Goal: Transaction & Acquisition: Purchase product/service

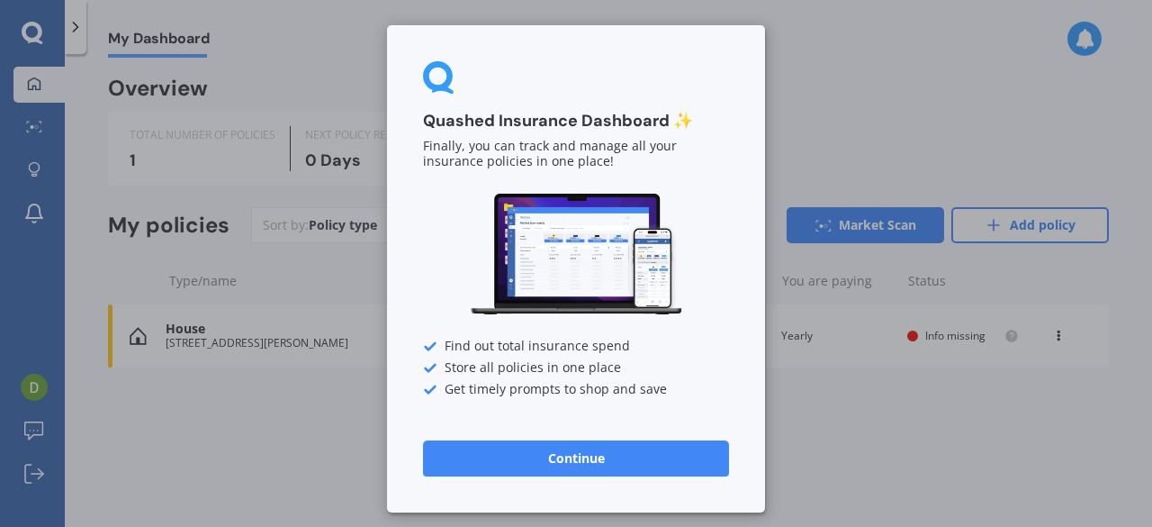
click at [563, 460] on button "Continue" at bounding box center [576, 458] width 306 height 36
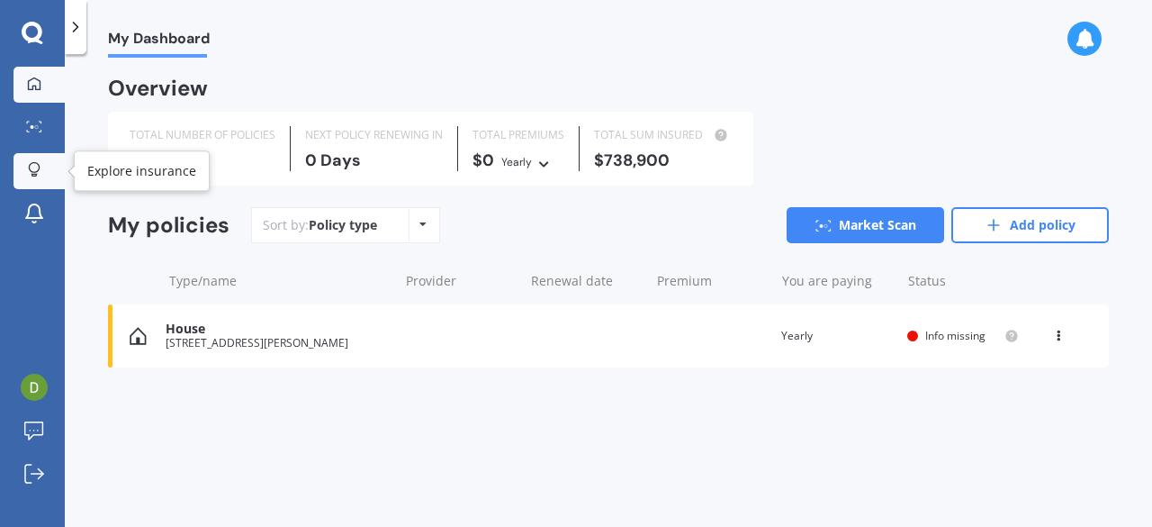
click at [41, 172] on div at bounding box center [34, 170] width 27 height 17
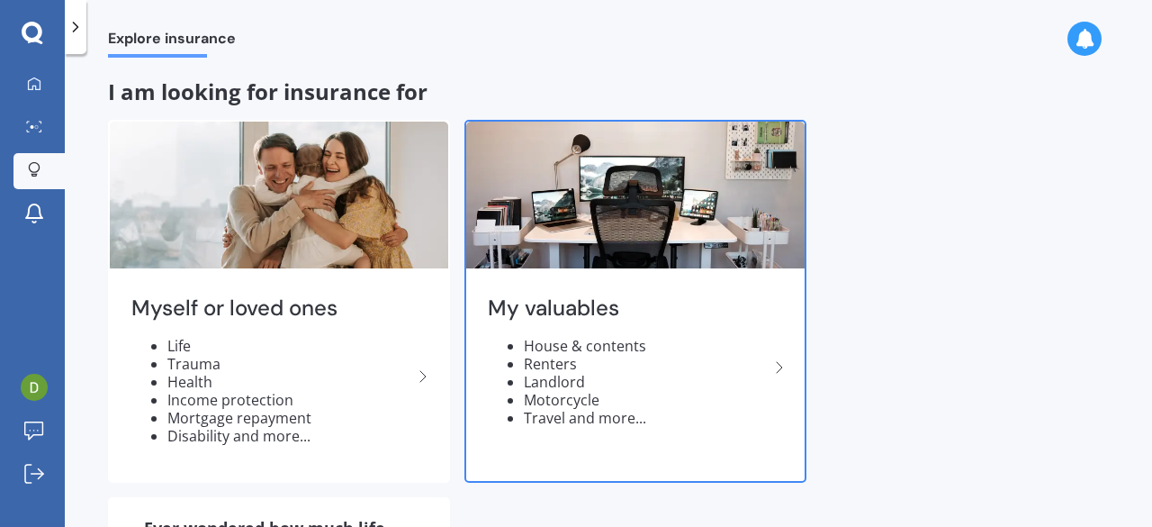
click at [780, 363] on icon at bounding box center [780, 367] width 22 height 22
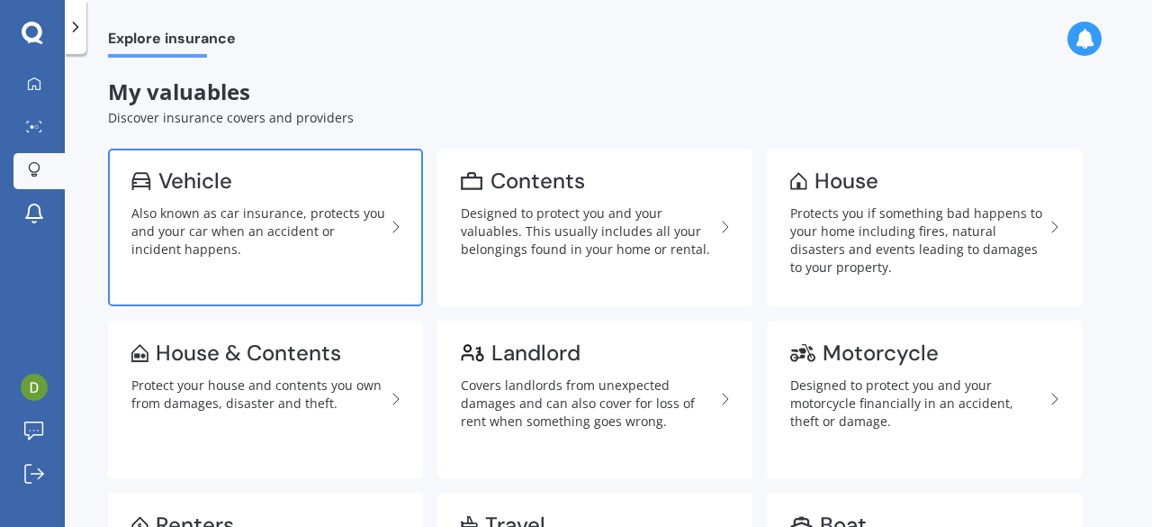
click at [315, 205] on div "Also known as car insurance, protects you and your car when an accident or inci…" at bounding box center [258, 231] width 254 height 54
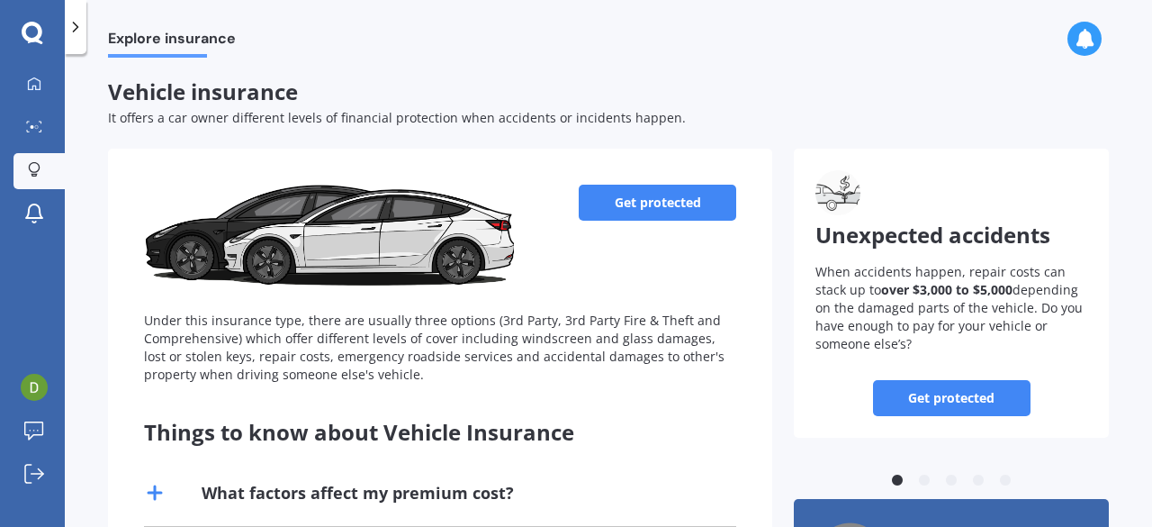
click at [666, 206] on link "Get protected" at bounding box center [658, 203] width 158 height 36
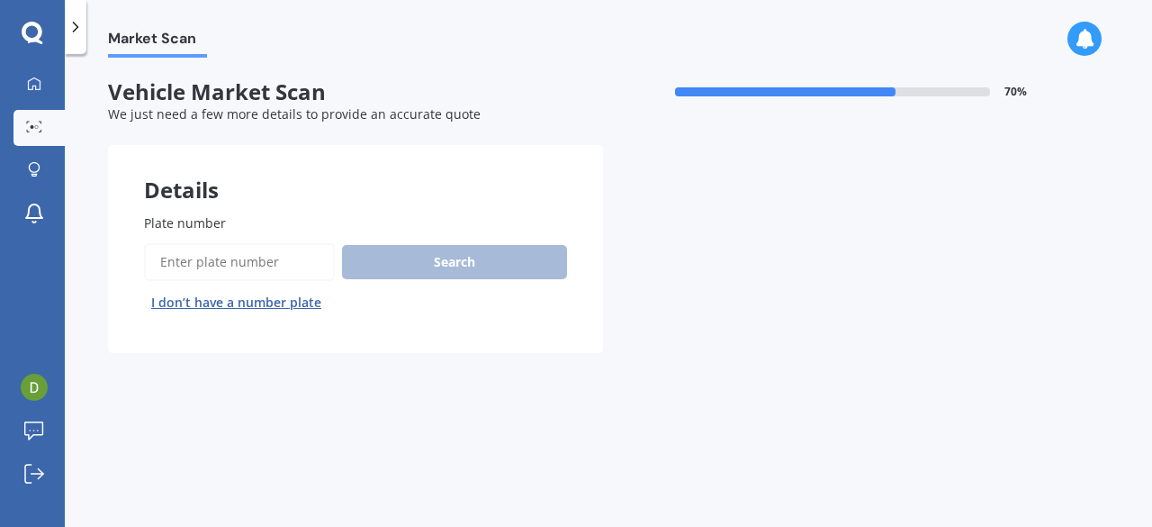
click at [176, 262] on input "Plate number" at bounding box center [239, 262] width 191 height 38
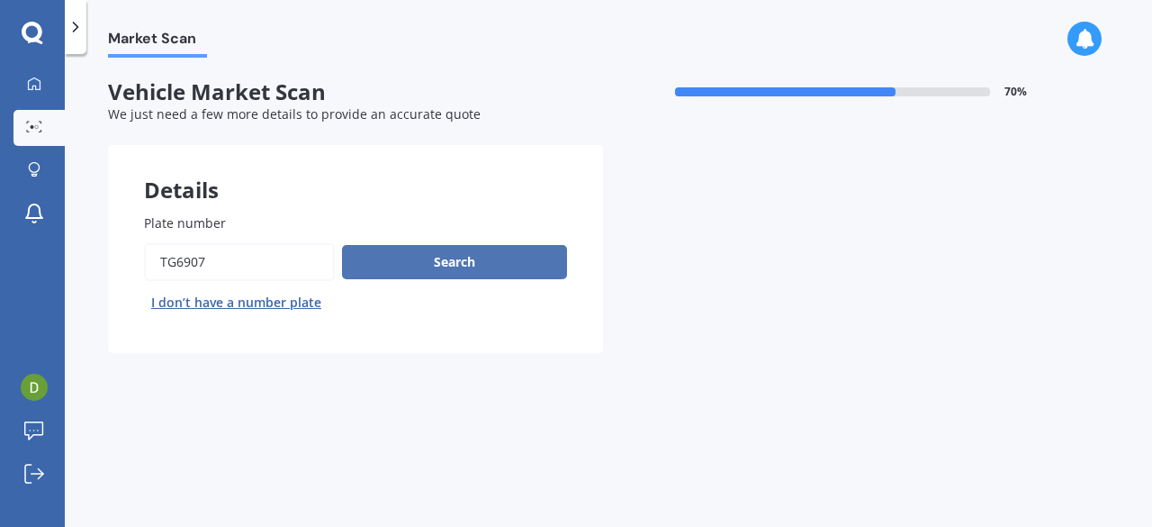
type input "tg6907"
click at [432, 259] on button "Search" at bounding box center [454, 262] width 225 height 34
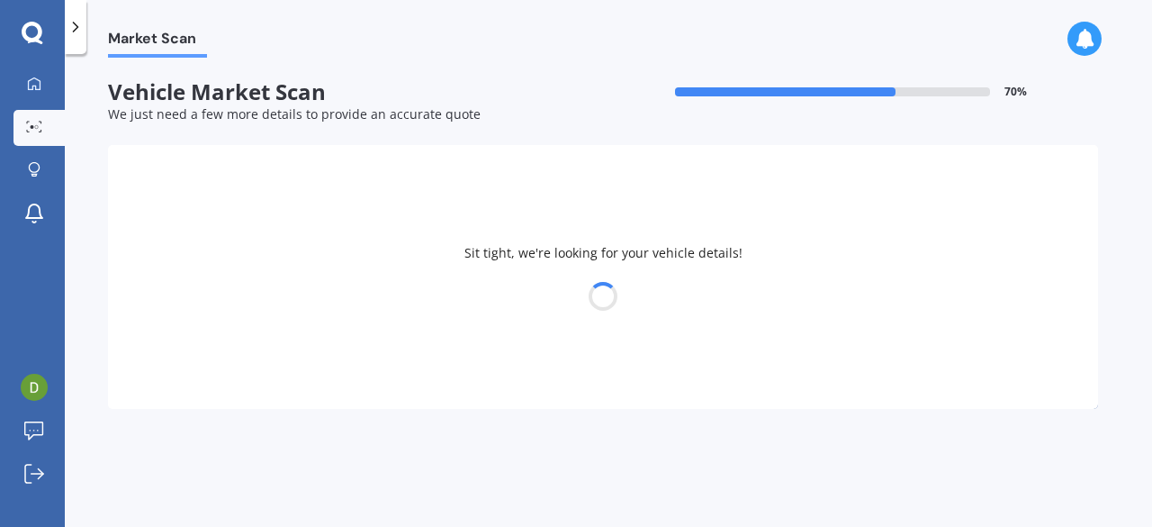
select select "NISSAN"
select select "AVENIR"
select select "04"
select select "08"
select select "1959"
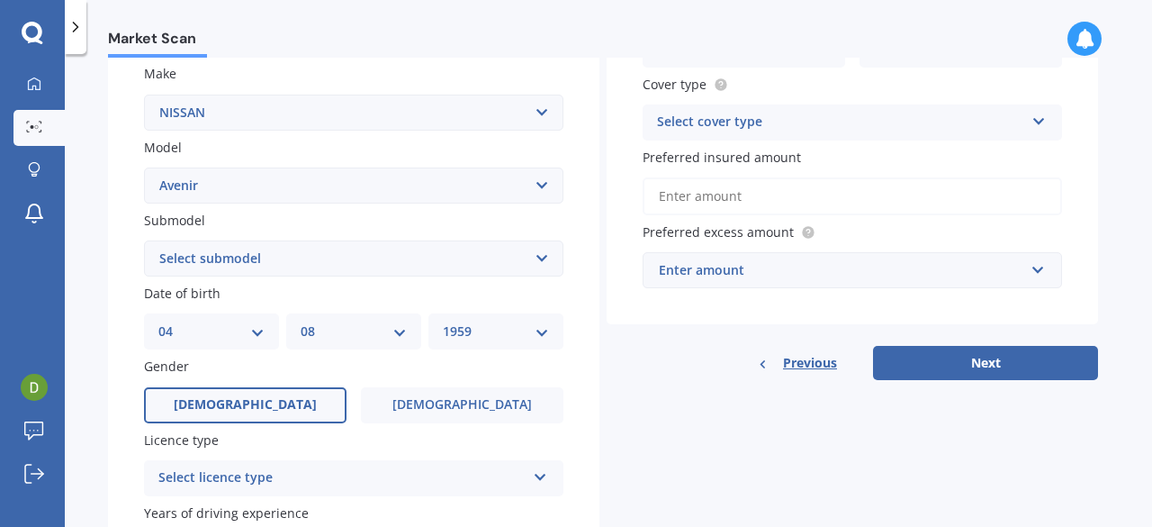
scroll to position [345, 0]
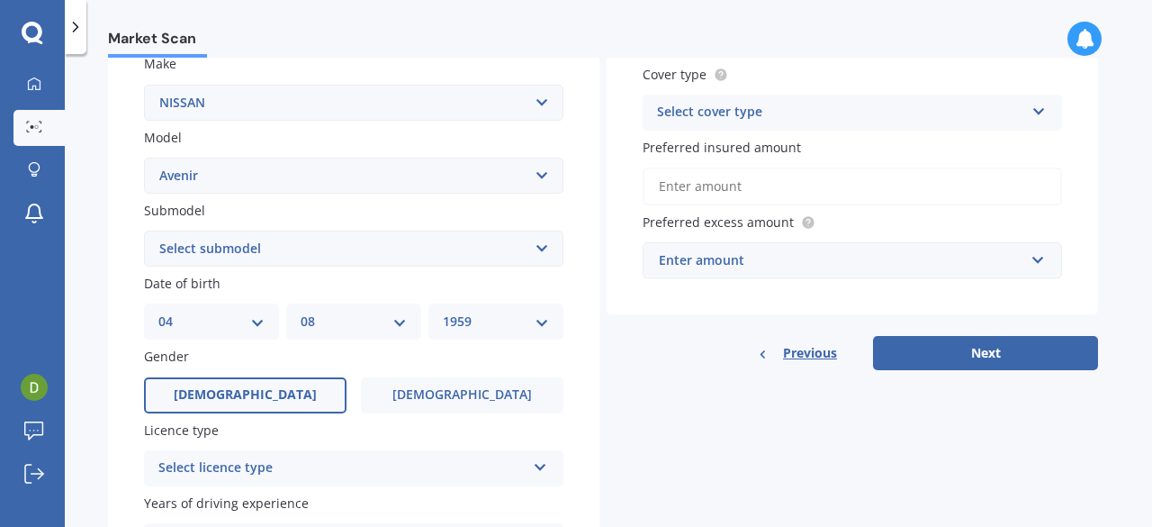
click at [255, 327] on select "DD 01 02 03 04 05 06 07 08 09 10 11 12 13 14 15 16 17 18 19 20 21 22 23 24 25 2…" at bounding box center [211, 321] width 106 height 20
select select "20"
click at [158, 313] on select "DD 01 02 03 04 05 06 07 08 09 10 11 12 13 14 15 16 17 18 19 20 21 22 23 24 25 2…" at bounding box center [211, 321] width 106 height 20
click at [407, 320] on div "MM 01 02 03 04 05 06 07 08 09 10 11 12" at bounding box center [353, 321] width 135 height 36
click at [398, 323] on select "MM 01 02 03 04 05 06 07 08 09 10 11 12" at bounding box center [354, 321] width 106 height 20
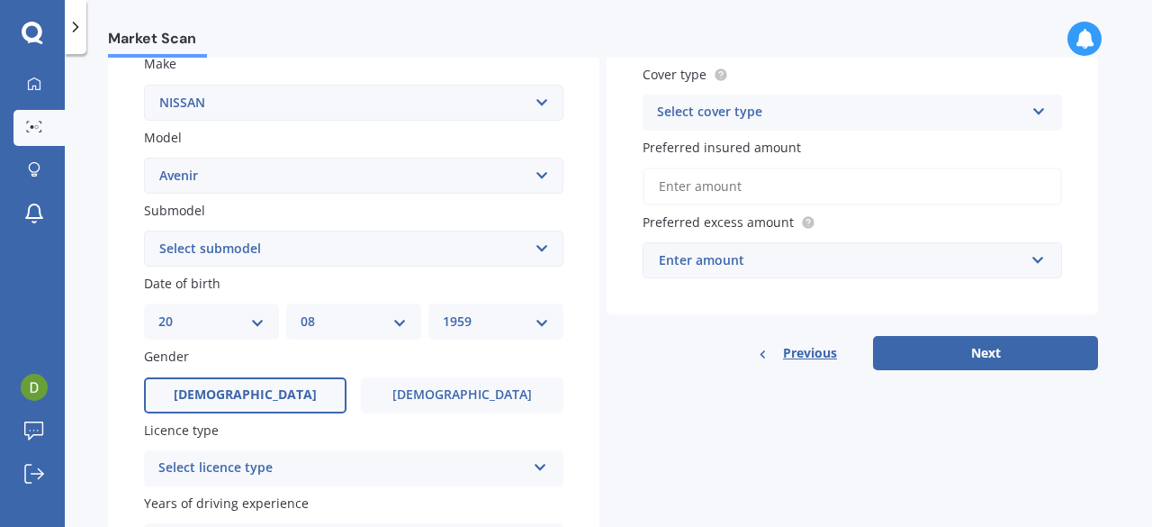
select select "02"
click at [301, 313] on select "MM 01 02 03 04 05 06 07 08 09 10 11 12" at bounding box center [354, 321] width 106 height 20
click at [541, 321] on select "YYYY 2025 2024 2023 2022 2021 2020 2019 2018 2017 2016 2015 2014 2013 2012 2011…" at bounding box center [496, 321] width 106 height 20
select select "1932"
click at [443, 313] on select "YYYY 2025 2024 2023 2022 2021 2020 2019 2018 2017 2016 2015 2014 2013 2012 2011…" at bounding box center [496, 321] width 106 height 20
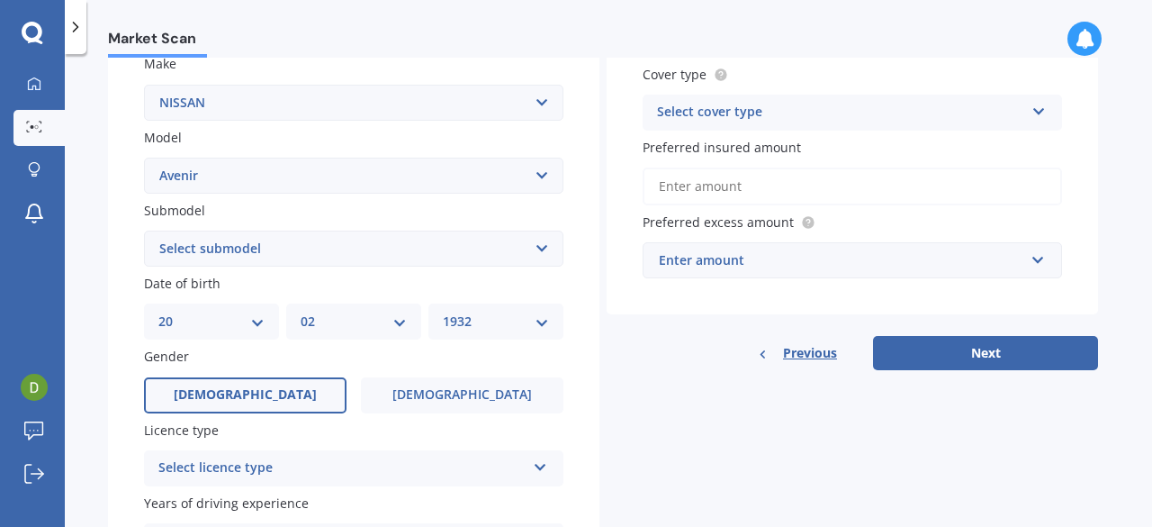
click at [544, 465] on icon at bounding box center [540, 463] width 15 height 13
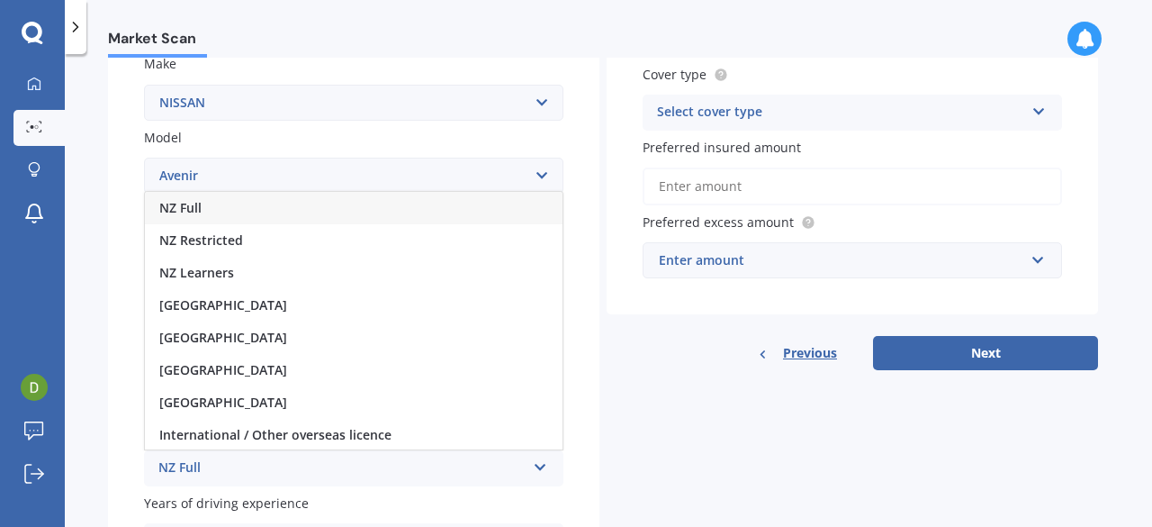
click at [448, 210] on div "NZ Full" at bounding box center [354, 208] width 418 height 32
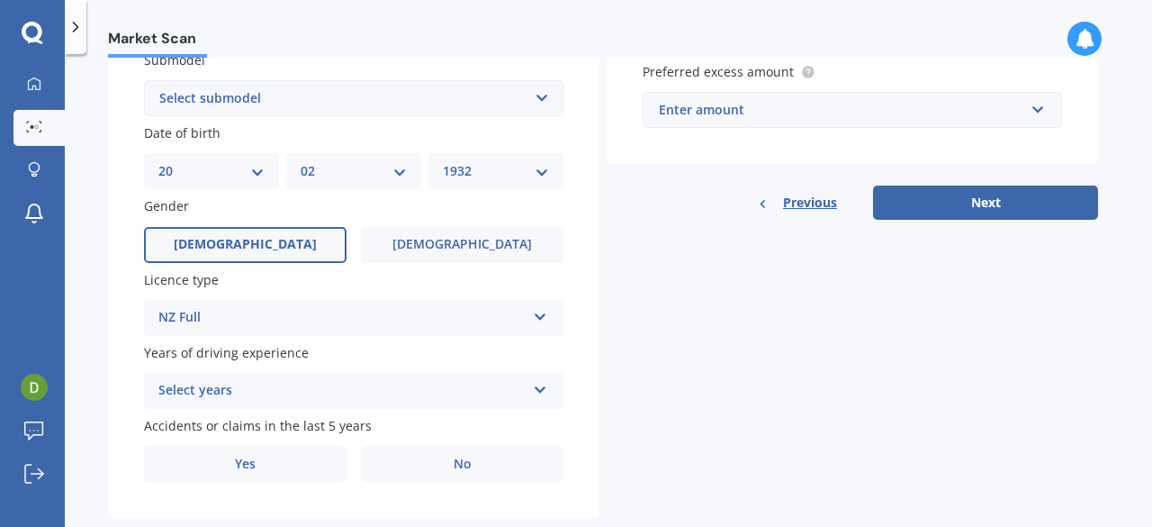
scroll to position [505, 0]
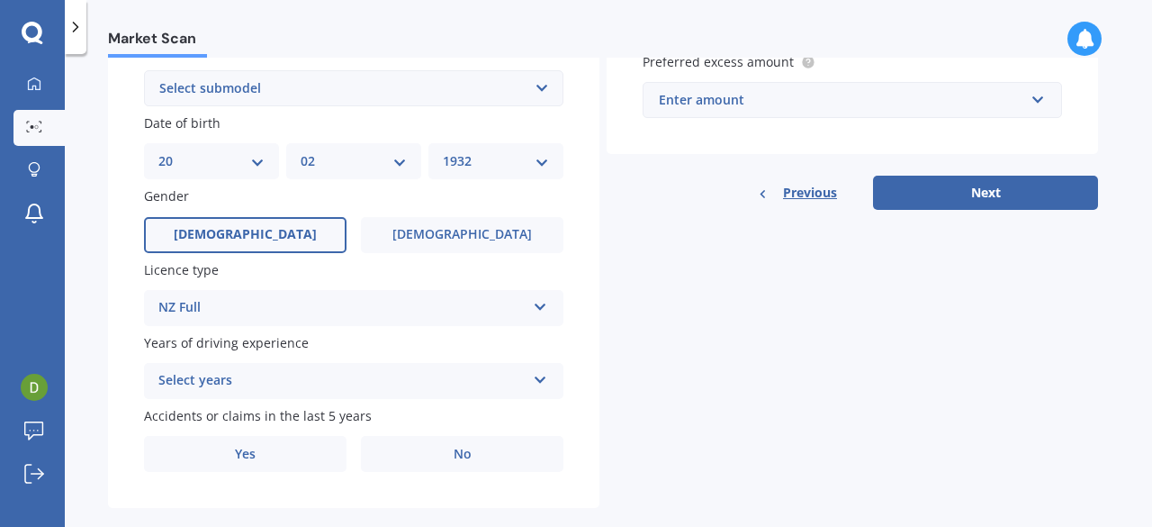
click at [545, 379] on icon at bounding box center [540, 376] width 15 height 13
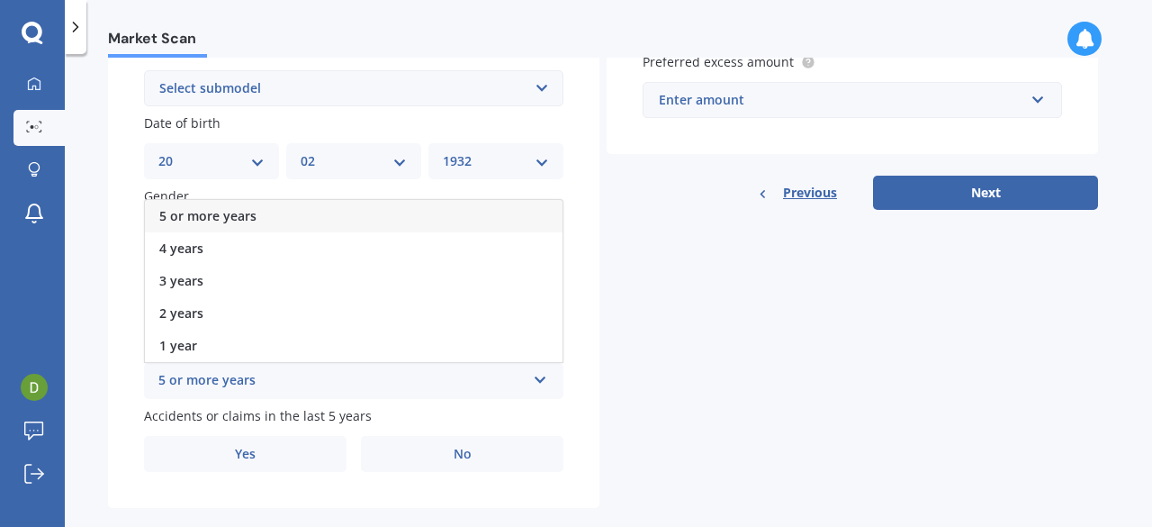
click at [503, 219] on div "5 or more years" at bounding box center [354, 216] width 418 height 32
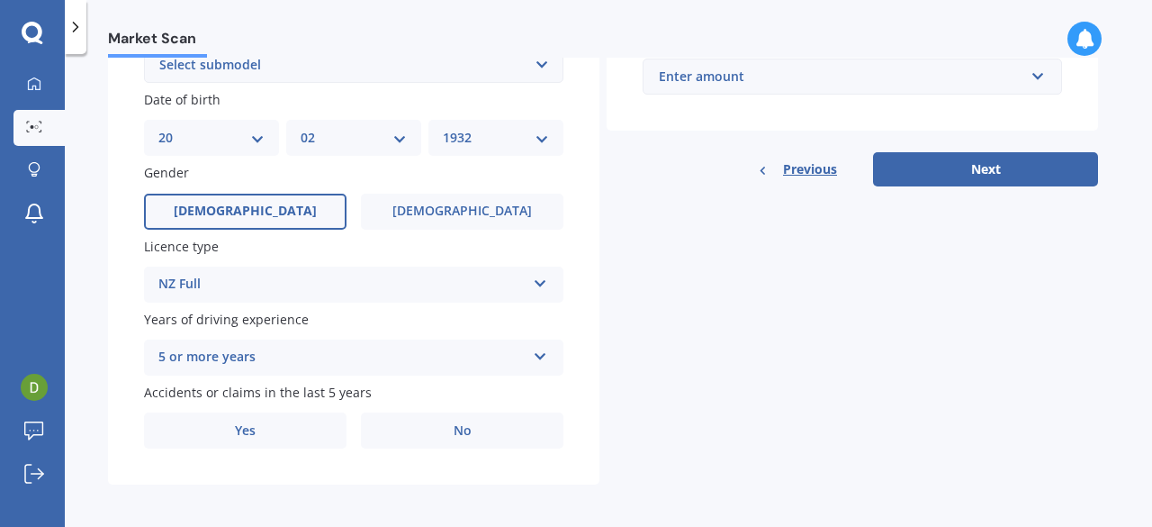
scroll to position [536, 0]
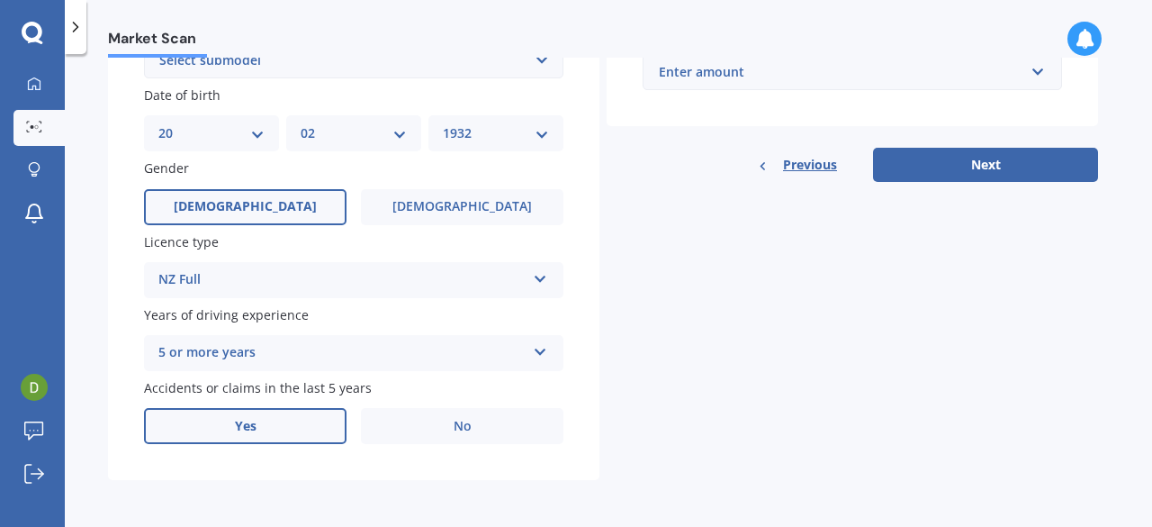
click at [284, 421] on label "Yes" at bounding box center [245, 426] width 203 height 36
click at [0, 0] on input "Yes" at bounding box center [0, 0] width 0 height 0
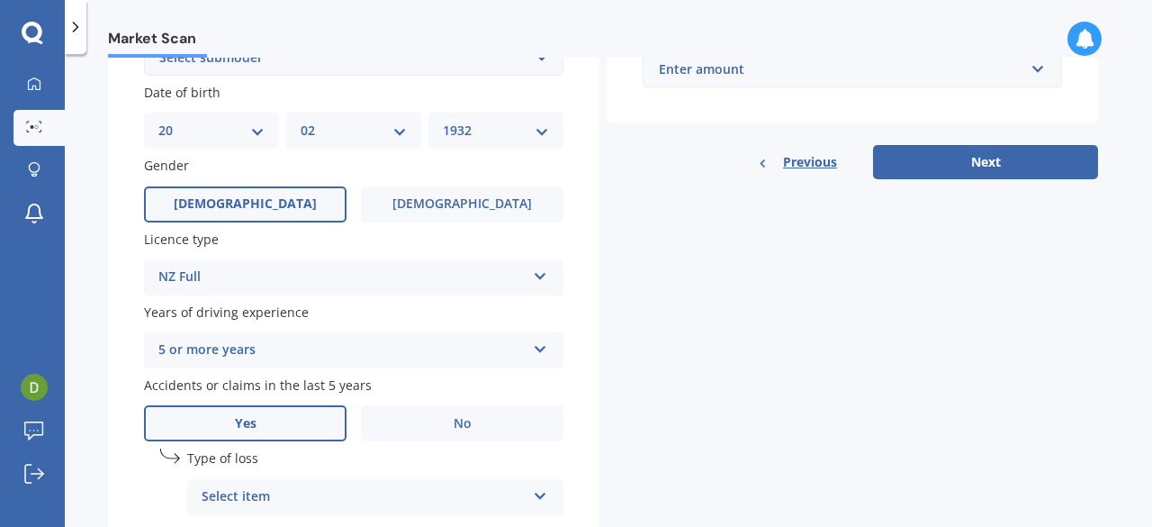
click at [543, 497] on icon at bounding box center [540, 492] width 15 height 13
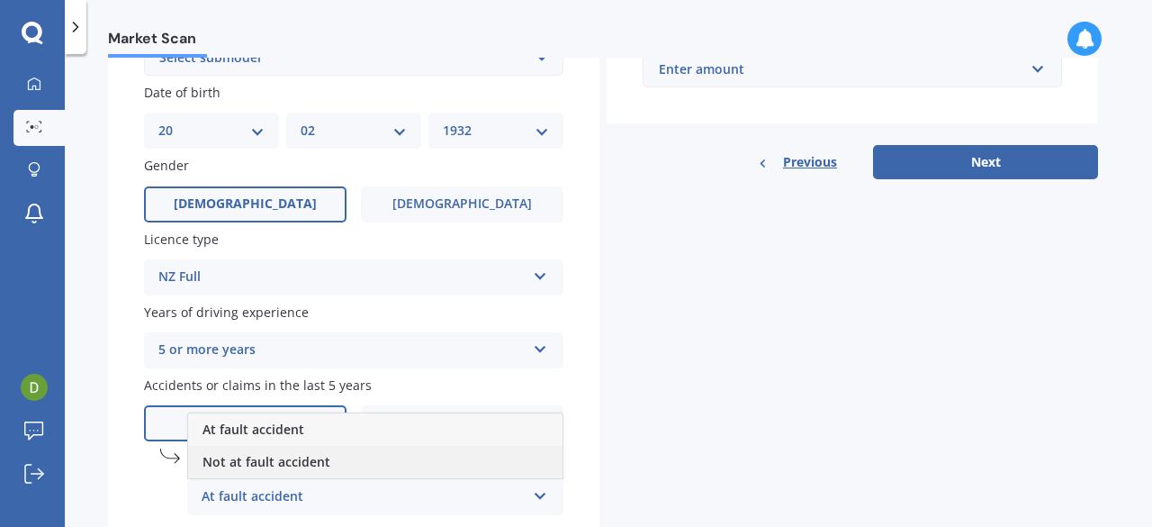
click at [512, 474] on div "Not at fault accident" at bounding box center [375, 462] width 374 height 32
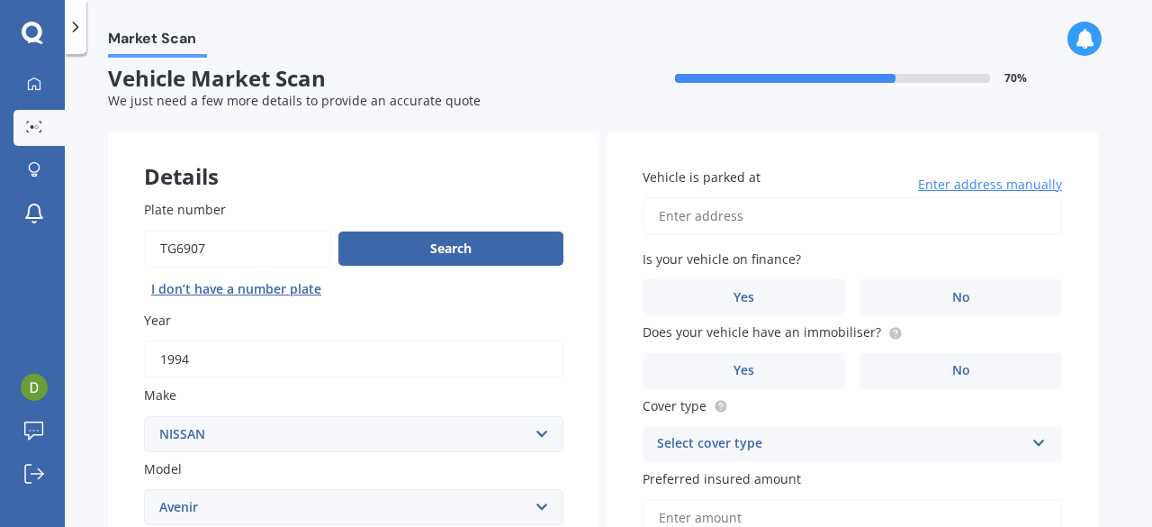
scroll to position [0, 0]
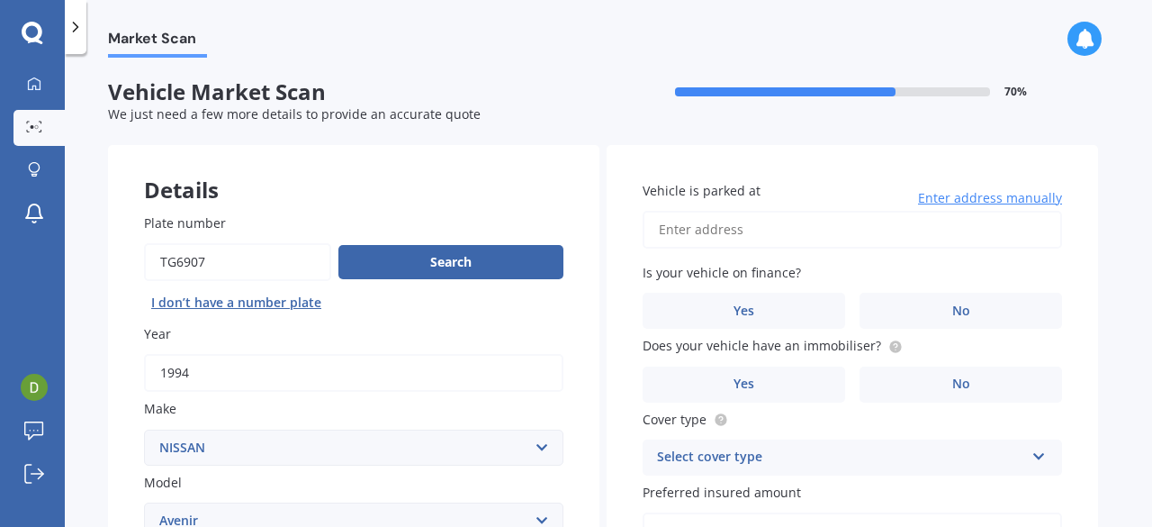
click at [744, 238] on input "Vehicle is parked at" at bounding box center [852, 230] width 419 height 38
type input "[STREET_ADDRESS]"
click at [889, 311] on label "No" at bounding box center [961, 311] width 203 height 36
click at [0, 0] on input "No" at bounding box center [0, 0] width 0 height 0
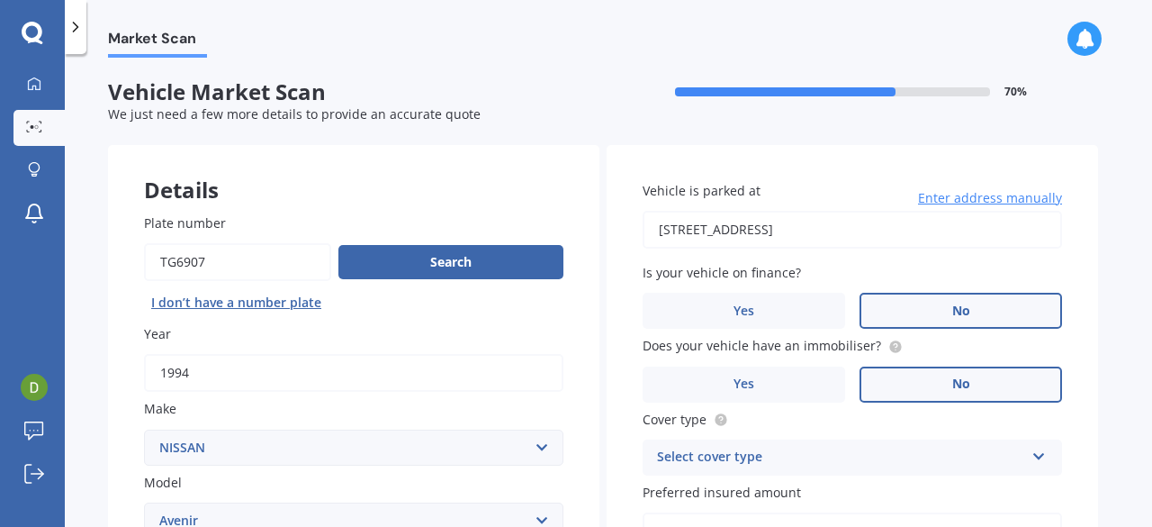
click at [916, 381] on label "No" at bounding box center [961, 384] width 203 height 36
click at [0, 0] on input "No" at bounding box center [0, 0] width 0 height 0
click at [1028, 448] on div "Select cover type Comprehensive Third Party, Fire & Theft Third Party" at bounding box center [852, 457] width 419 height 36
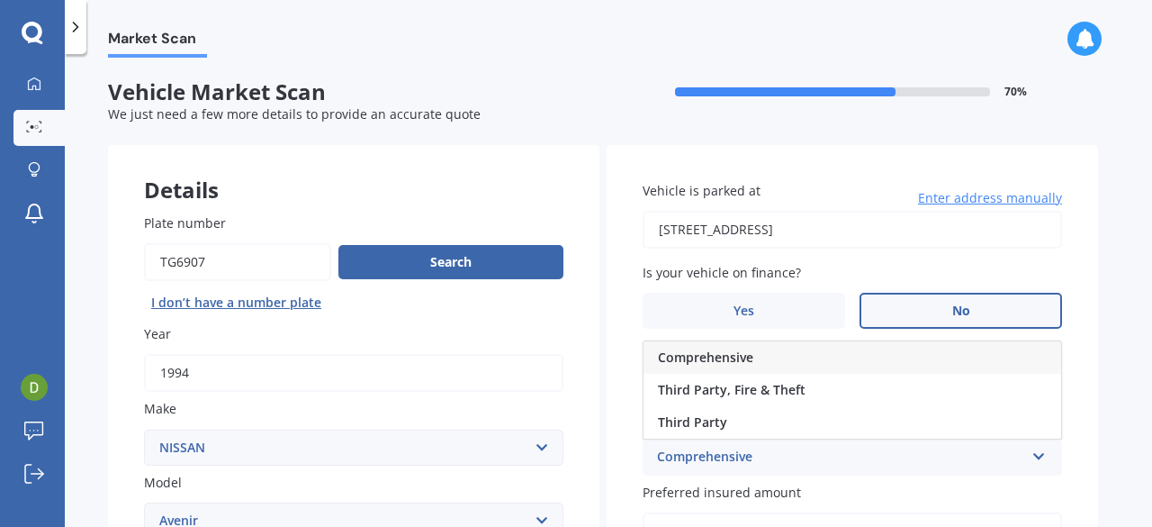
click at [964, 364] on div "Comprehensive" at bounding box center [853, 357] width 418 height 32
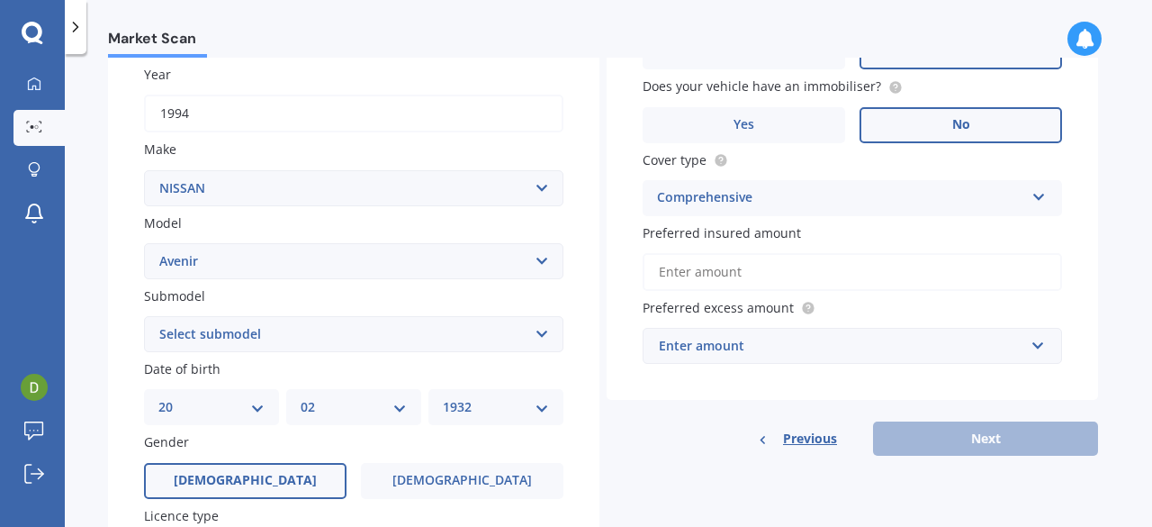
scroll to position [261, 0]
click at [778, 271] on input "Preferred insured amount" at bounding box center [852, 270] width 419 height 38
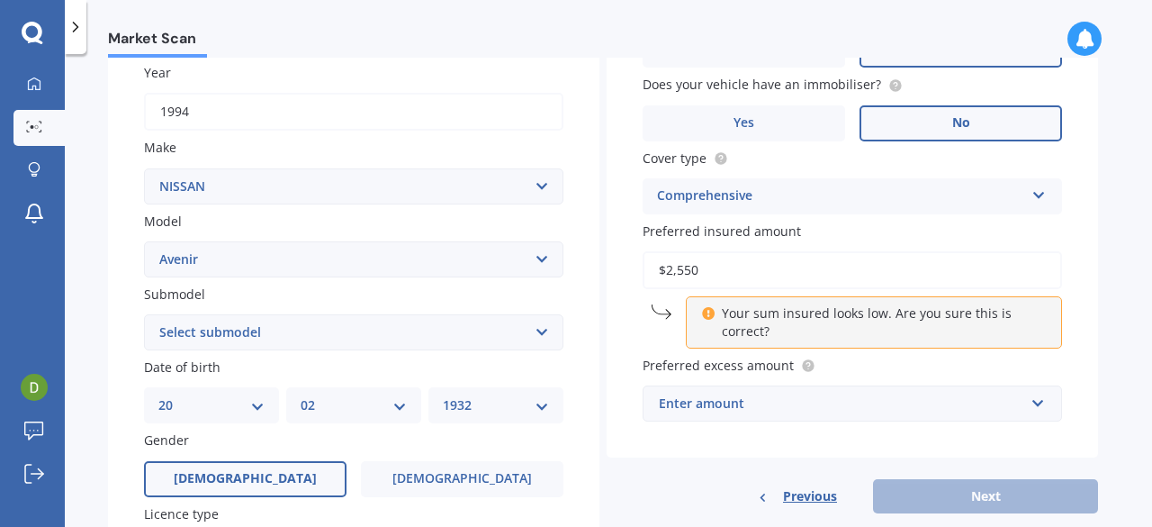
click at [1098, 316] on div "Market Scan Vehicle Market Scan 70 % We just need a few more details to provide…" at bounding box center [608, 294] width 1087 height 473
click at [1035, 406] on input "text" at bounding box center [846, 403] width 403 height 34
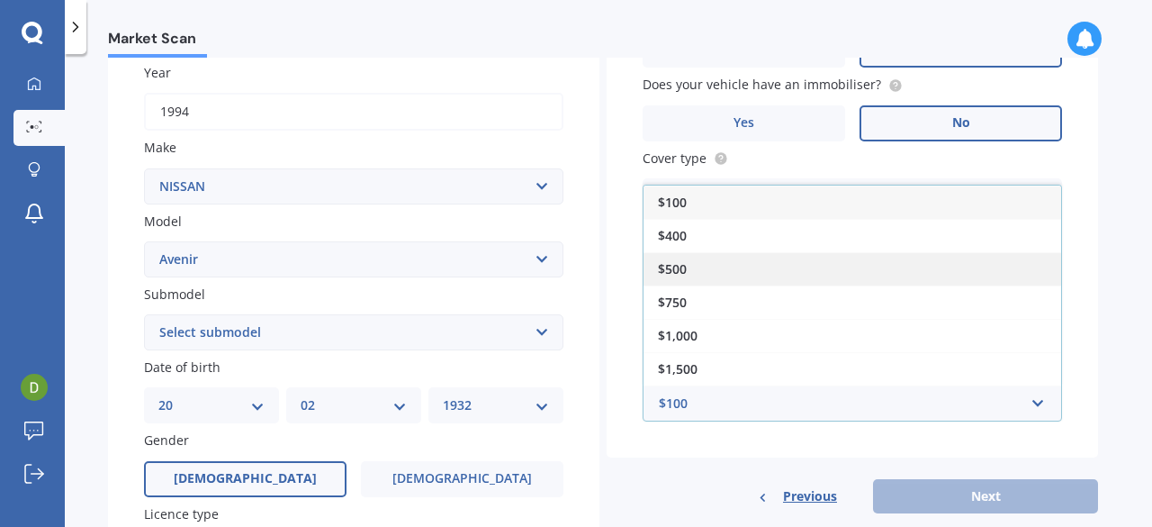
click at [920, 275] on div "$500" at bounding box center [853, 268] width 418 height 33
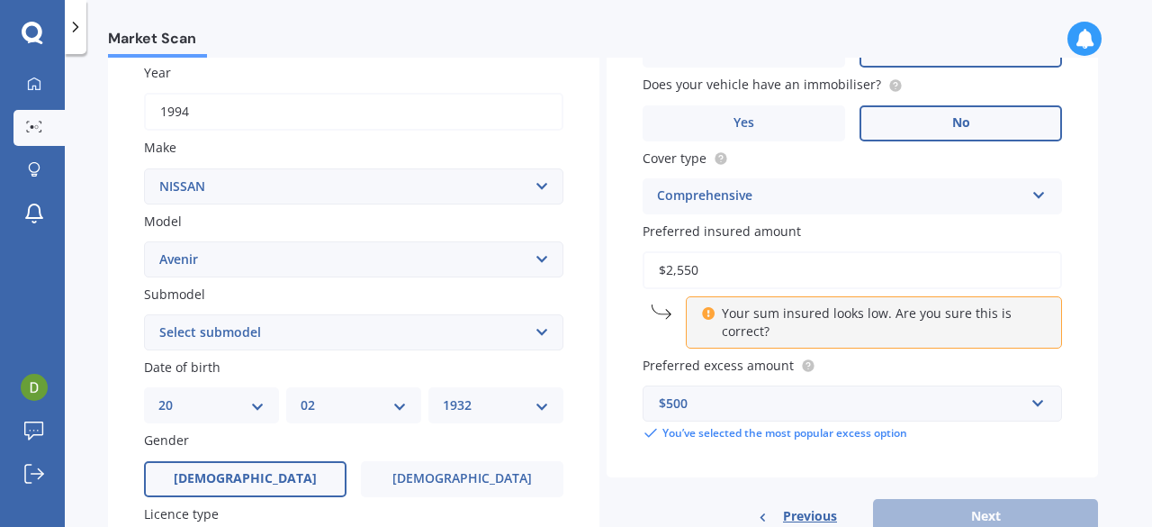
click at [934, 321] on p "Your sum insured looks low. Are you sure this is correct?" at bounding box center [881, 322] width 318 height 36
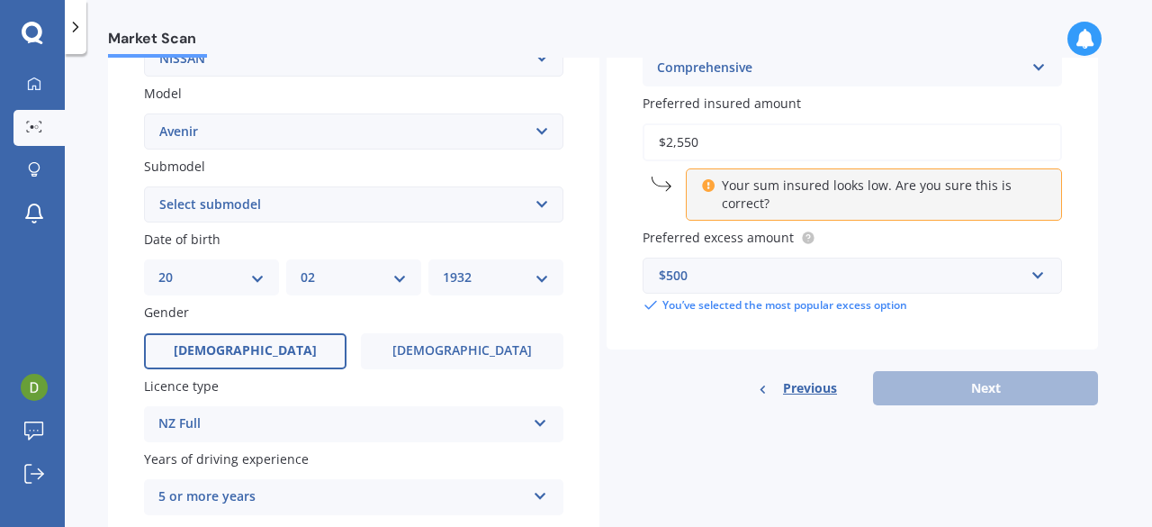
scroll to position [392, 0]
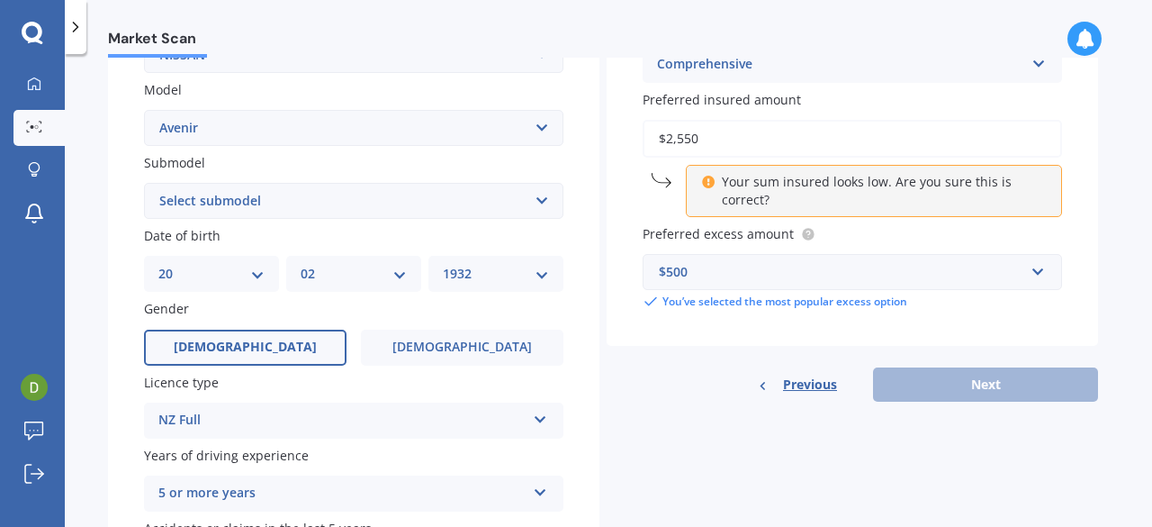
click at [993, 391] on div "Previous Next" at bounding box center [853, 384] width 492 height 34
click at [703, 185] on icon at bounding box center [708, 179] width 14 height 13
click at [722, 183] on p "Your sum insured looks low. Are you sure this is correct?" at bounding box center [881, 191] width 318 height 36
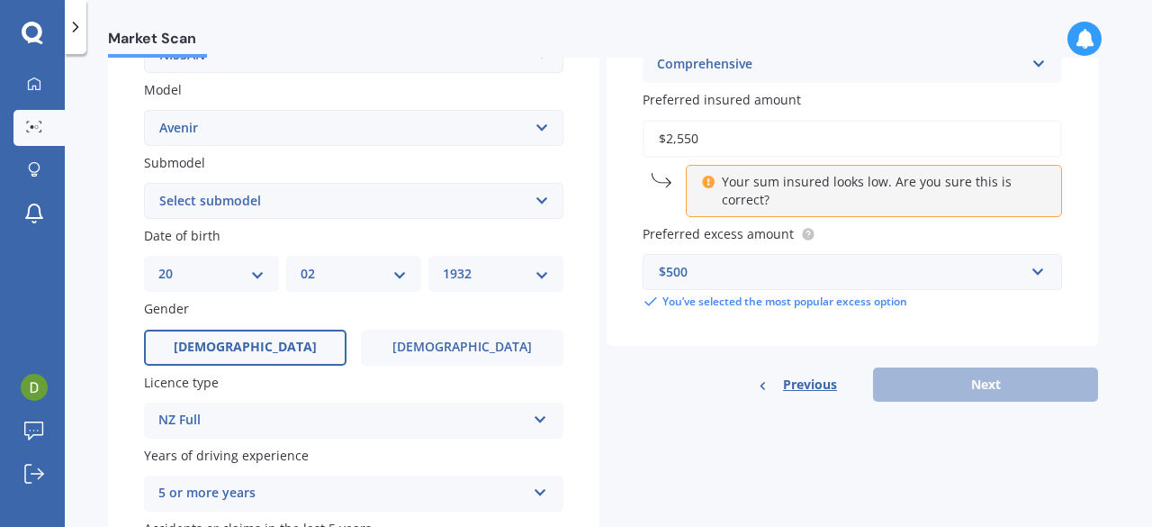
click at [695, 145] on input "$2,550" at bounding box center [852, 139] width 419 height 38
type input "$2"
type input "$3,100"
click at [963, 390] on div "Previous Next" at bounding box center [853, 384] width 492 height 34
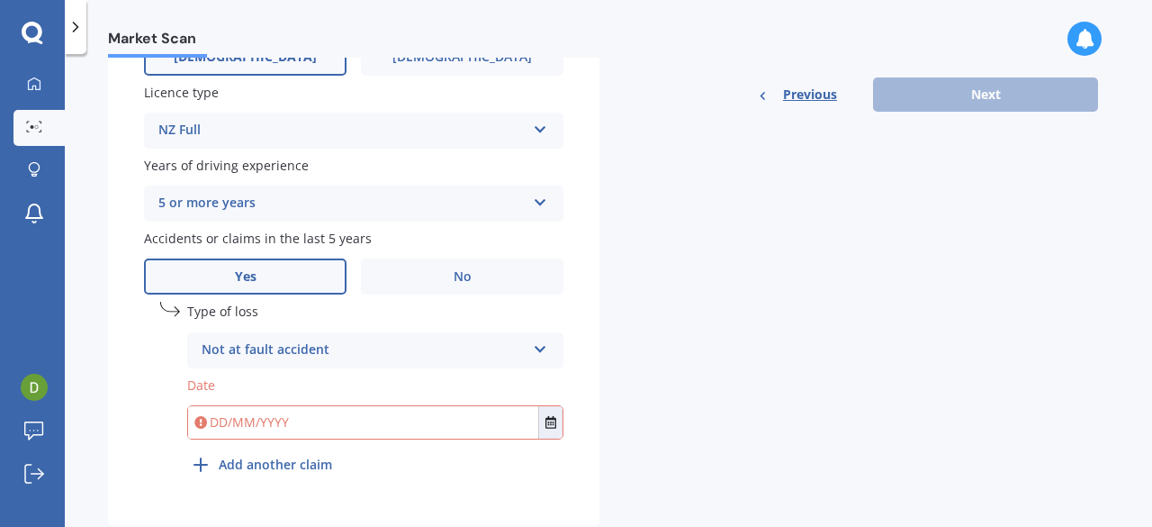
scroll to position [692, 0]
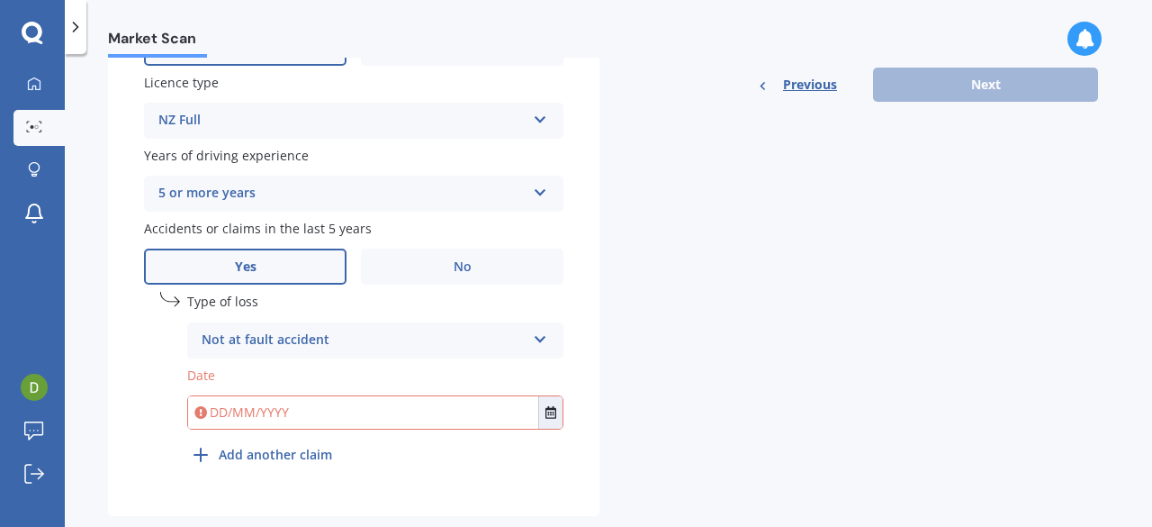
click at [230, 411] on input "text" at bounding box center [363, 412] width 350 height 32
type input "3"
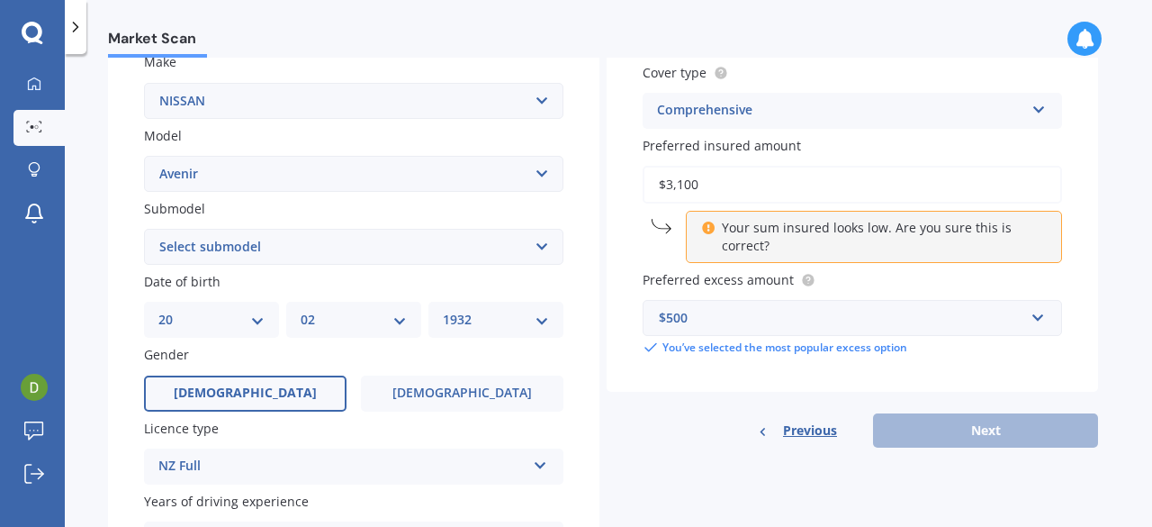
scroll to position [338, 0]
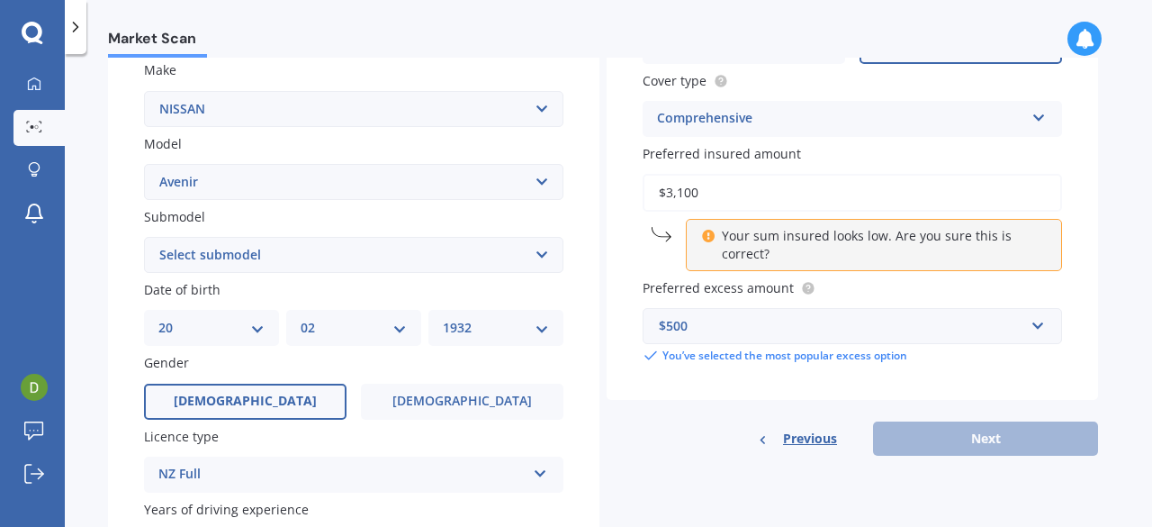
type input "[DATE]"
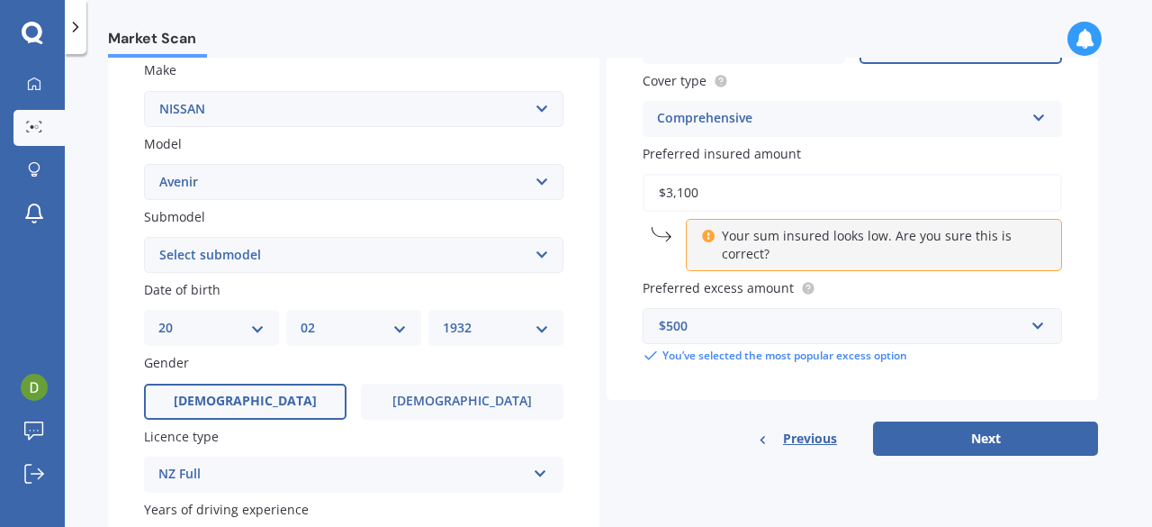
click at [698, 195] on input "$3,100" at bounding box center [852, 193] width 419 height 38
type input "$3"
type input "$2,550"
click at [963, 437] on button "Next" at bounding box center [985, 438] width 225 height 34
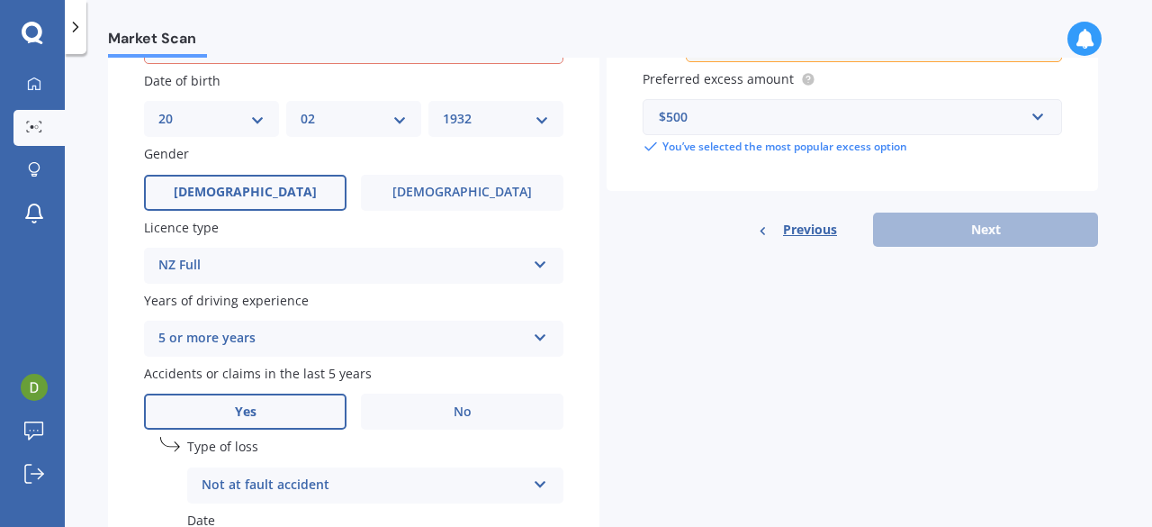
scroll to position [549, 0]
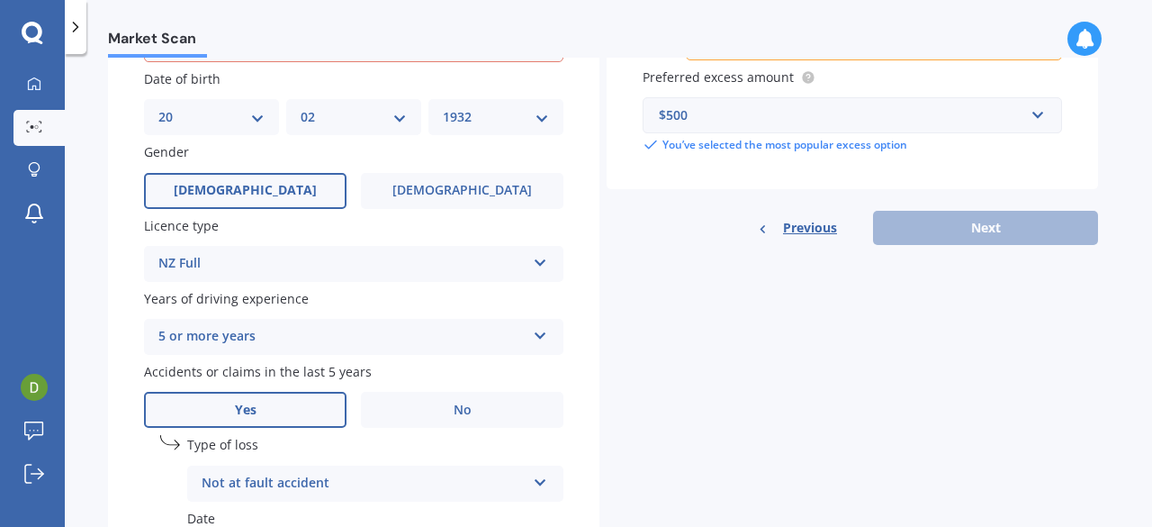
click at [1002, 227] on div "Previous Next" at bounding box center [853, 228] width 492 height 34
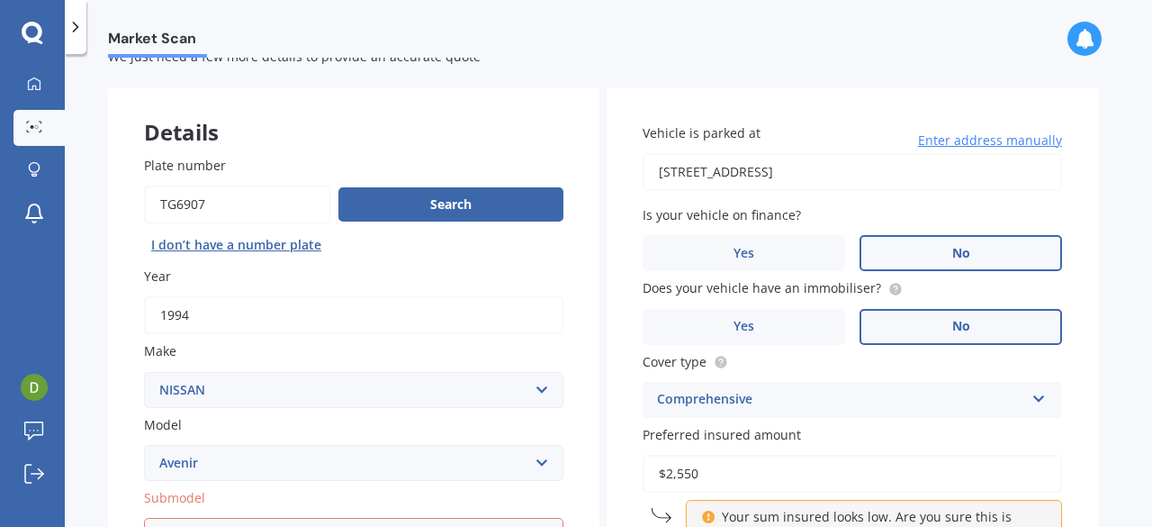
scroll to position [0, 0]
